Goal: Information Seeking & Learning: Learn about a topic

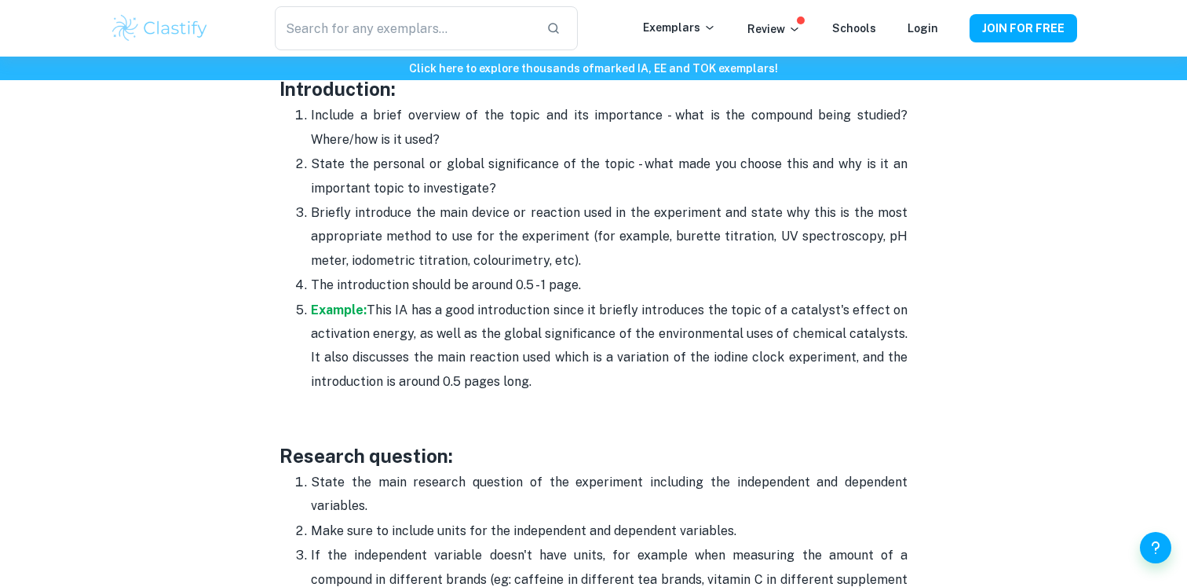
scroll to position [1121, 0]
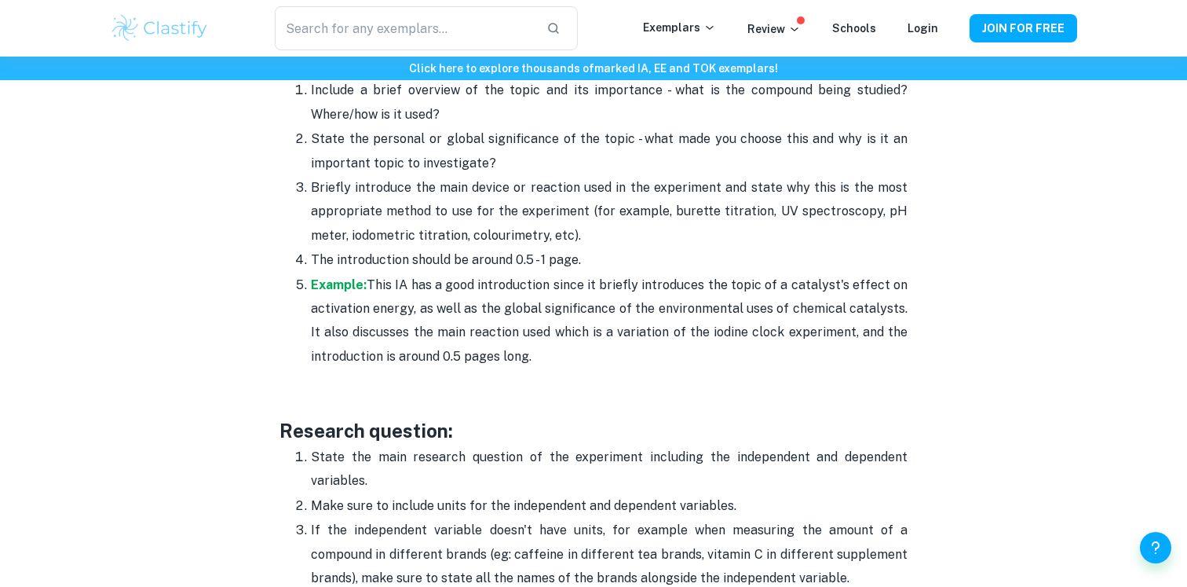
drag, startPoint x: 454, startPoint y: 279, endPoint x: 613, endPoint y: 291, distance: 159.9
click at [614, 292] on p "Example: This IA has a good introduction since it briefly introduces the topic …" at bounding box center [609, 321] width 597 height 96
click at [504, 299] on p "Example: This IA has a good introduction since it briefly introduces the topic …" at bounding box center [609, 321] width 597 height 96
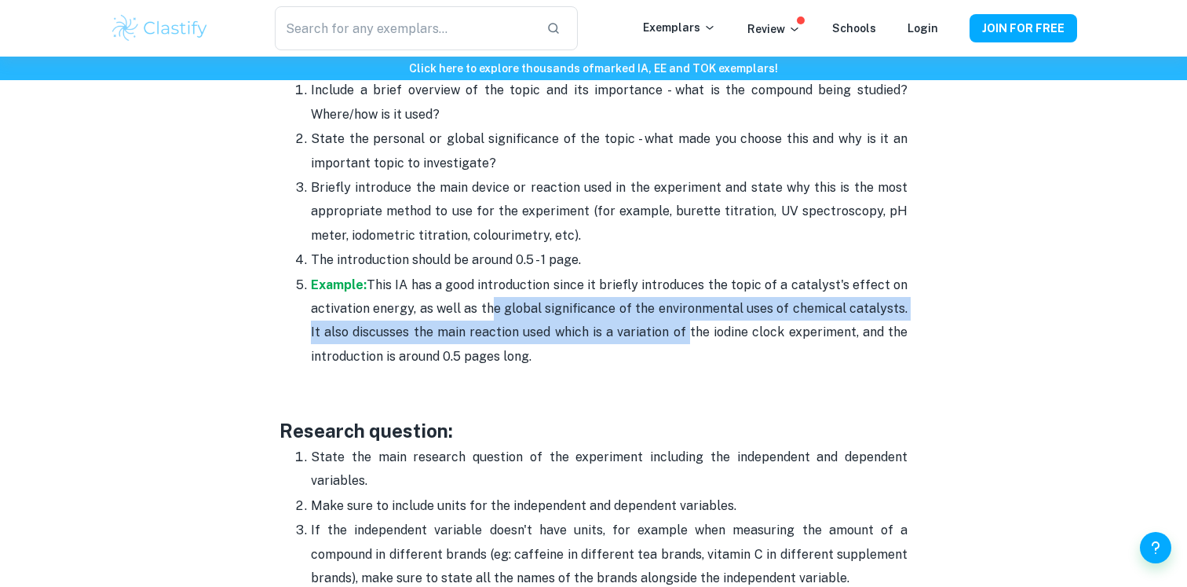
drag, startPoint x: 485, startPoint y: 309, endPoint x: 680, endPoint y: 333, distance: 196.2
click at [681, 333] on p "Example: This IA has a good introduction since it briefly introduces the topic …" at bounding box center [609, 321] width 597 height 96
click at [680, 333] on p "Example: This IA has a good introduction since it briefly introduces the topic …" at bounding box center [609, 321] width 597 height 96
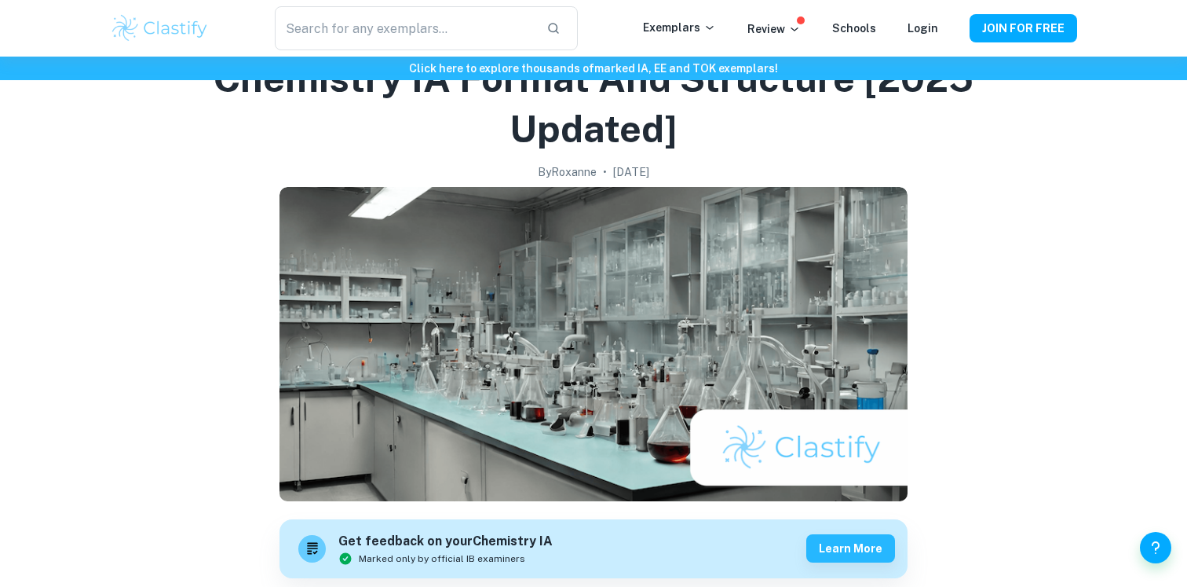
scroll to position [0, 0]
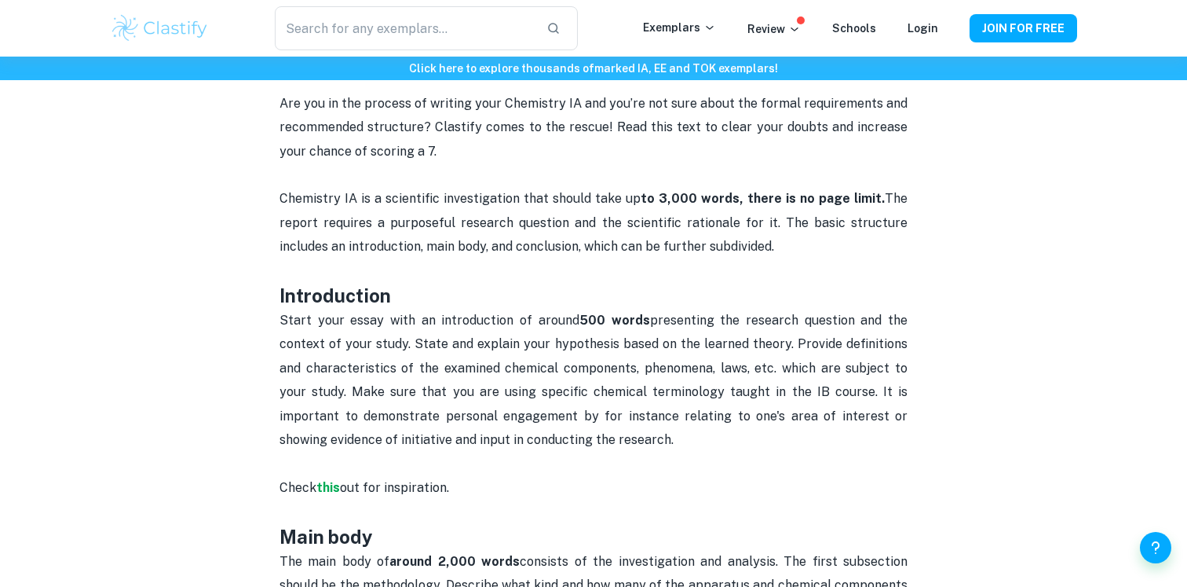
scroll to position [709, 0]
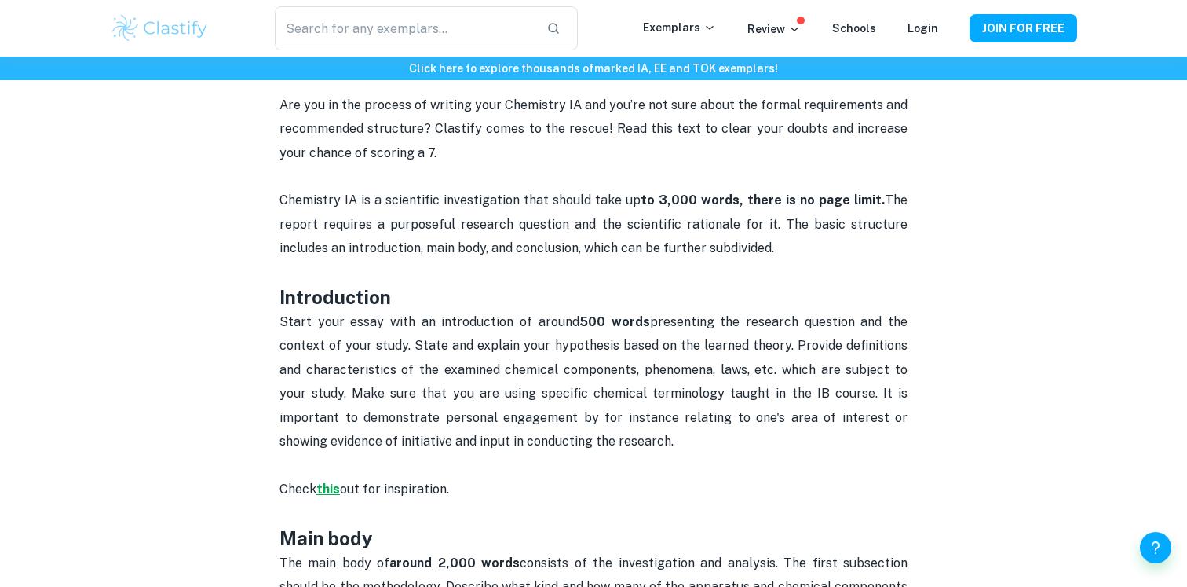
click at [331, 489] on strong "this" at bounding box center [328, 488] width 24 height 15
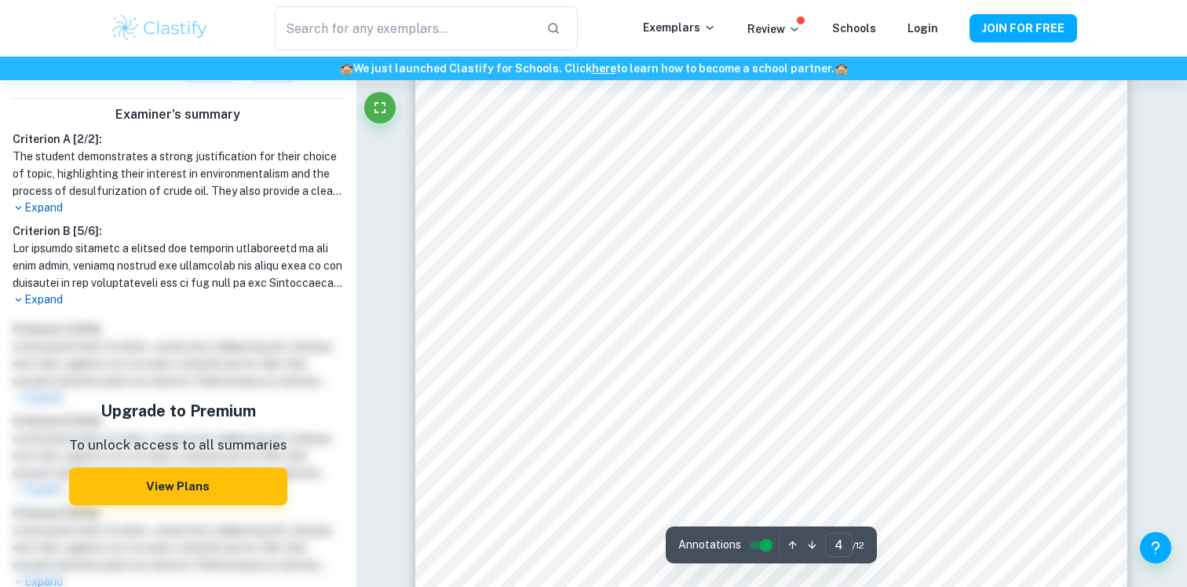
scroll to position [3611, 0]
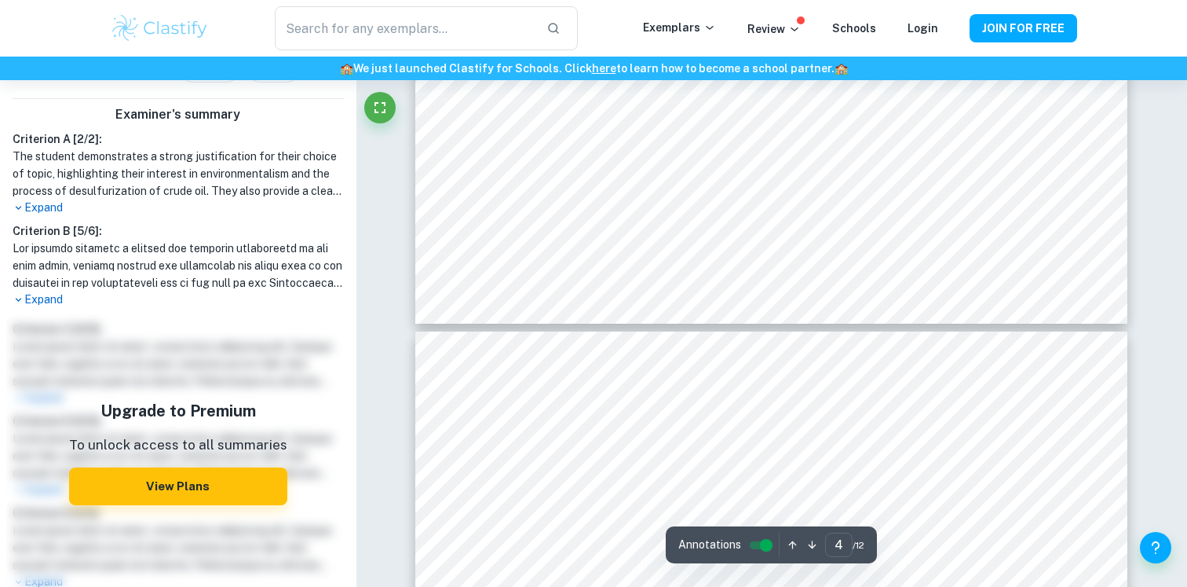
type input "5"
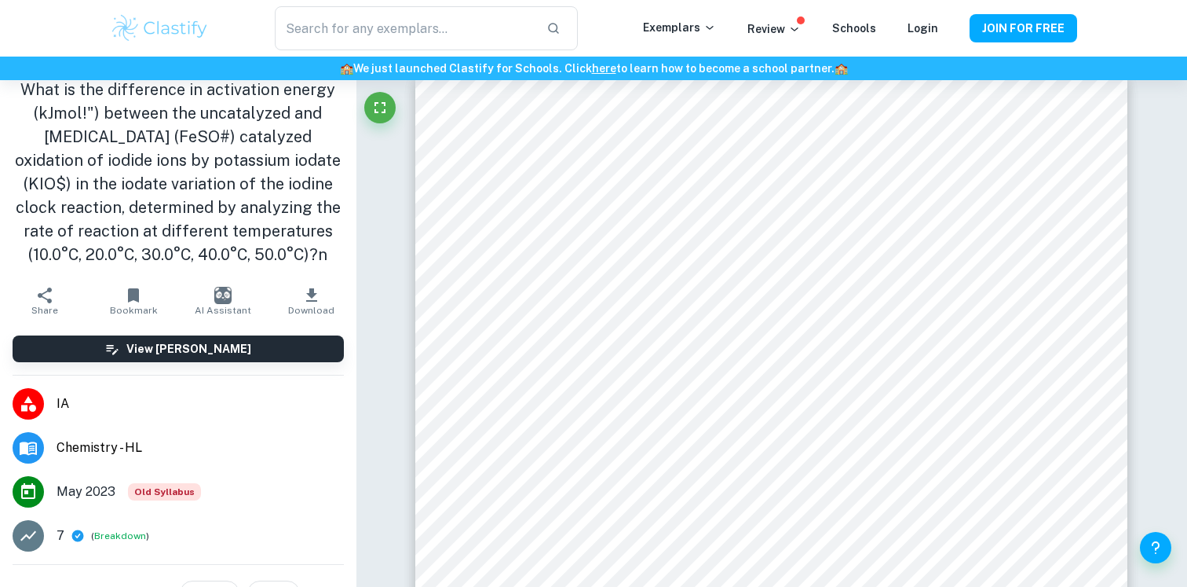
scroll to position [0, 0]
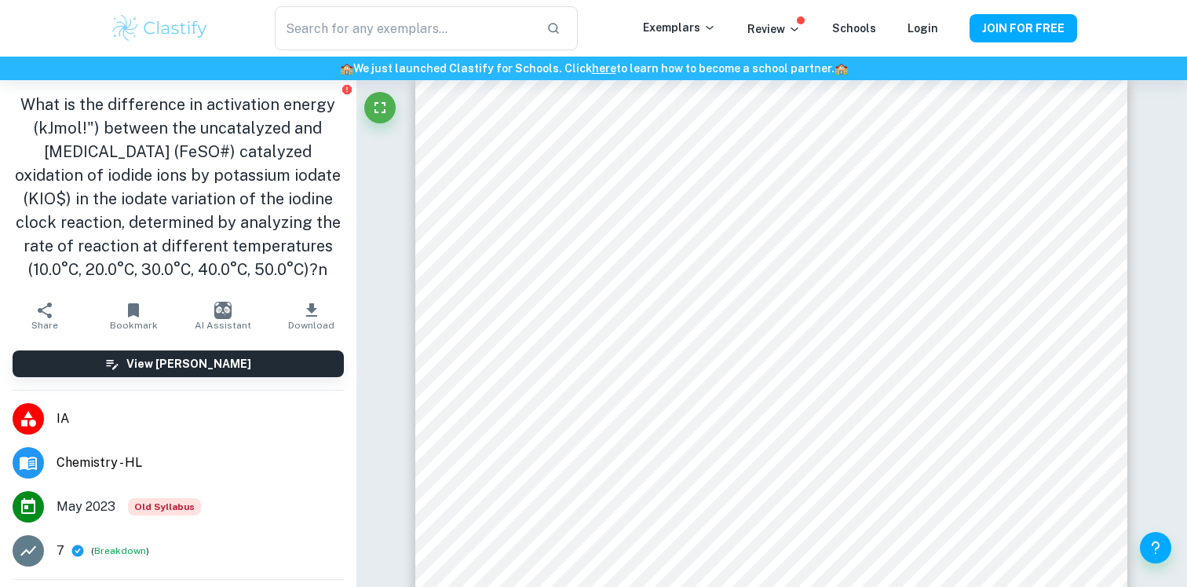
click at [224, 363] on h6 "View [PERSON_NAME]" at bounding box center [188, 363] width 125 height 17
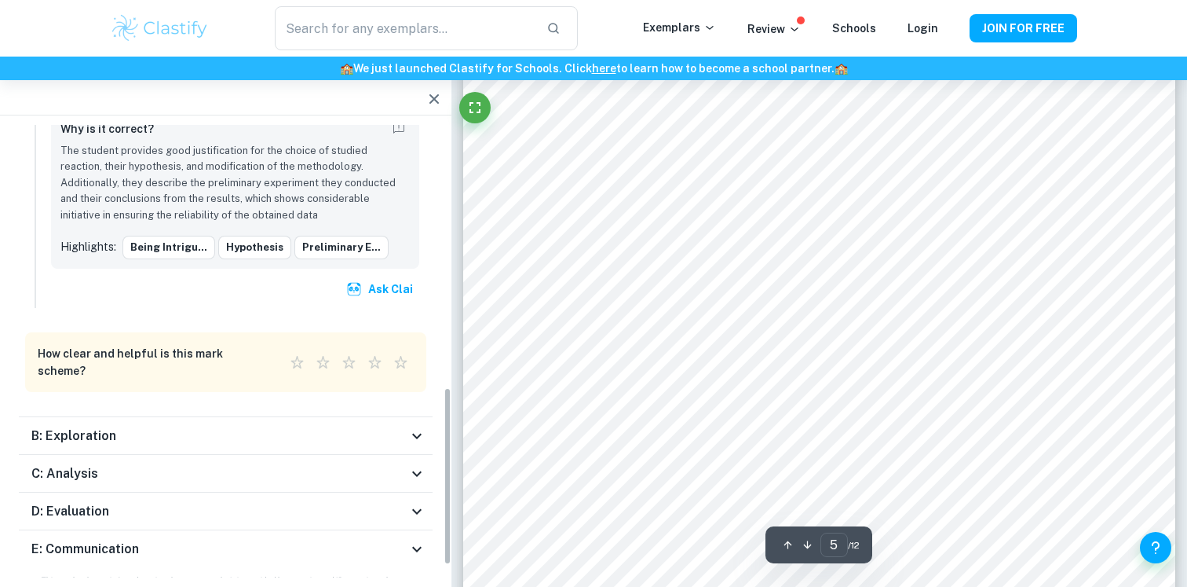
scroll to position [700, 0]
click at [225, 537] on div "E: Communication" at bounding box center [219, 546] width 376 height 19
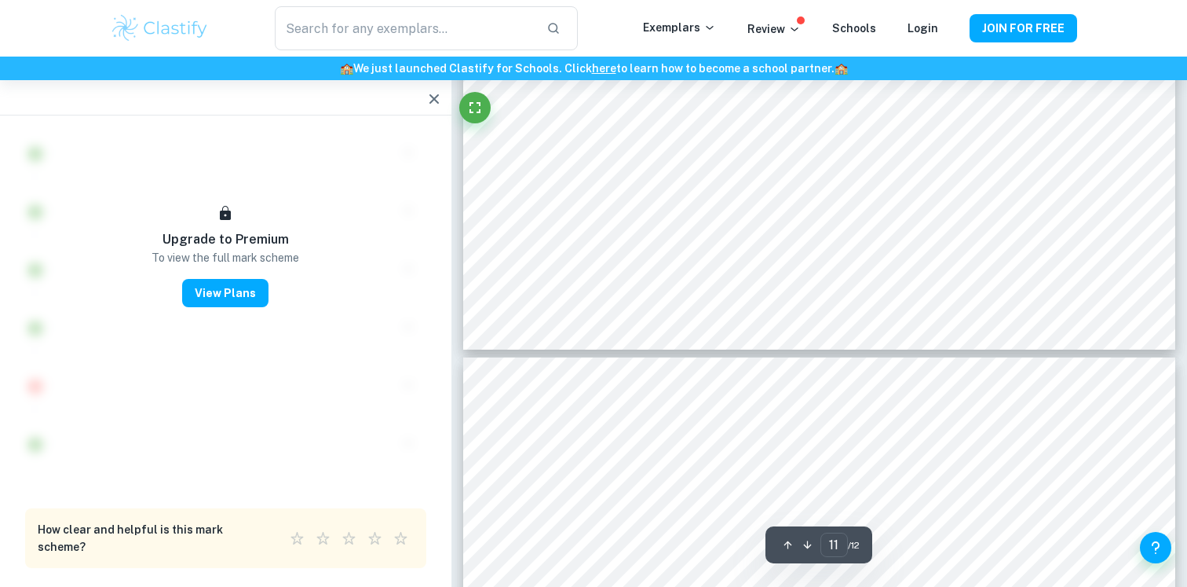
scroll to position [11023, 0]
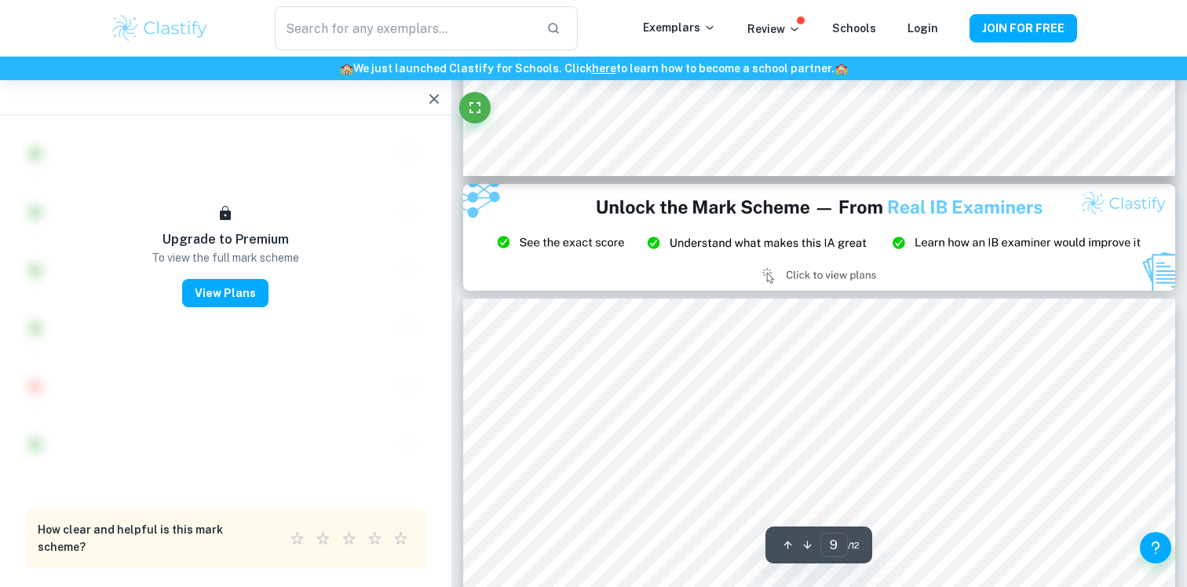
type input "8"
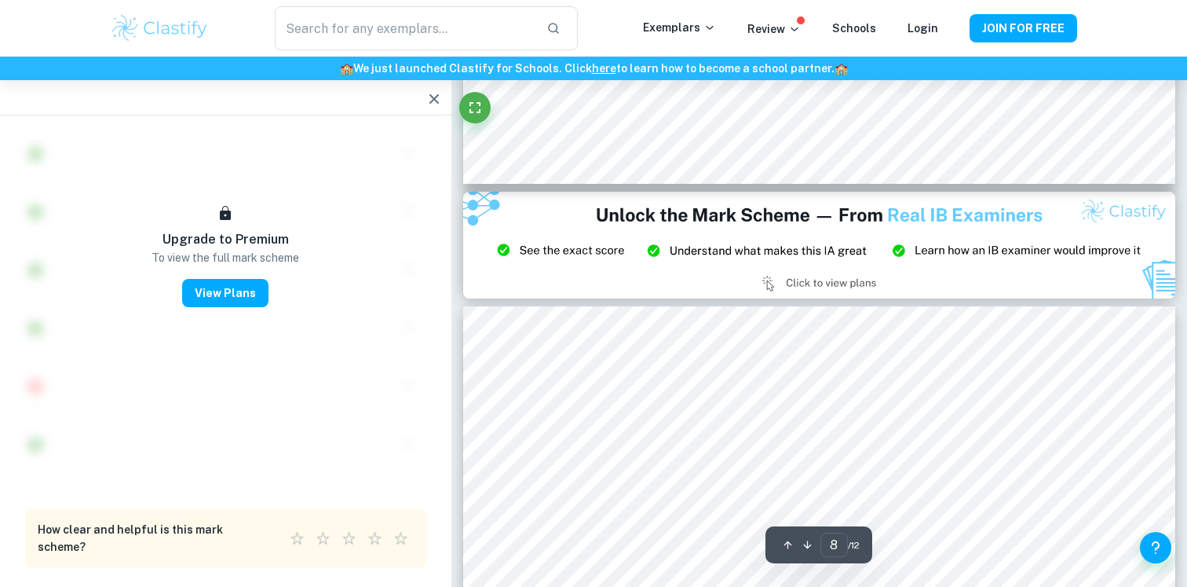
scroll to position [8026, 0]
